Goal: Navigation & Orientation: Find specific page/section

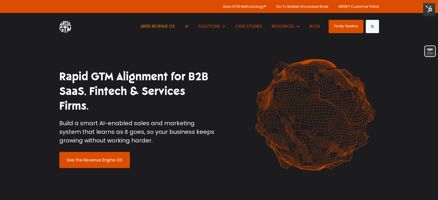
click at [174, 26] on link "ARISE REVENUE OS" at bounding box center [157, 26] width 43 height 27
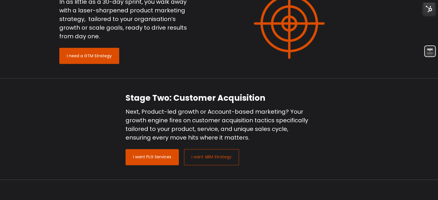
scroll to position [577, 0]
